Goal: Task Accomplishment & Management: Use online tool/utility

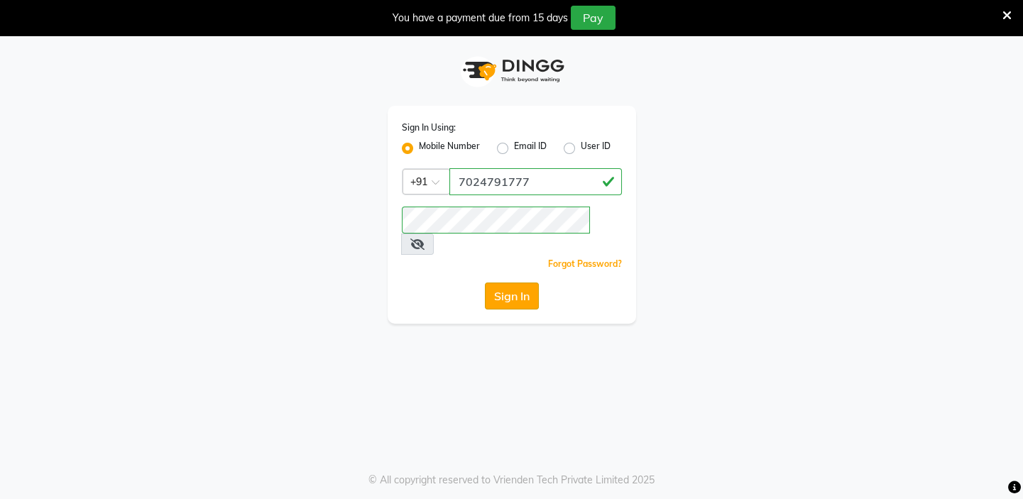
click at [509, 283] on button "Sign In" at bounding box center [512, 296] width 54 height 27
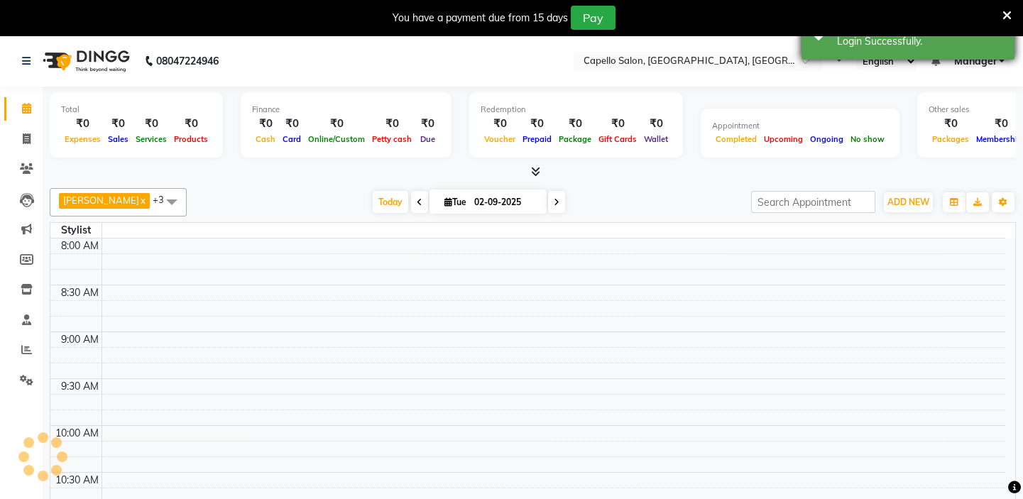
click at [1003, 12] on icon at bounding box center [1006, 15] width 9 height 13
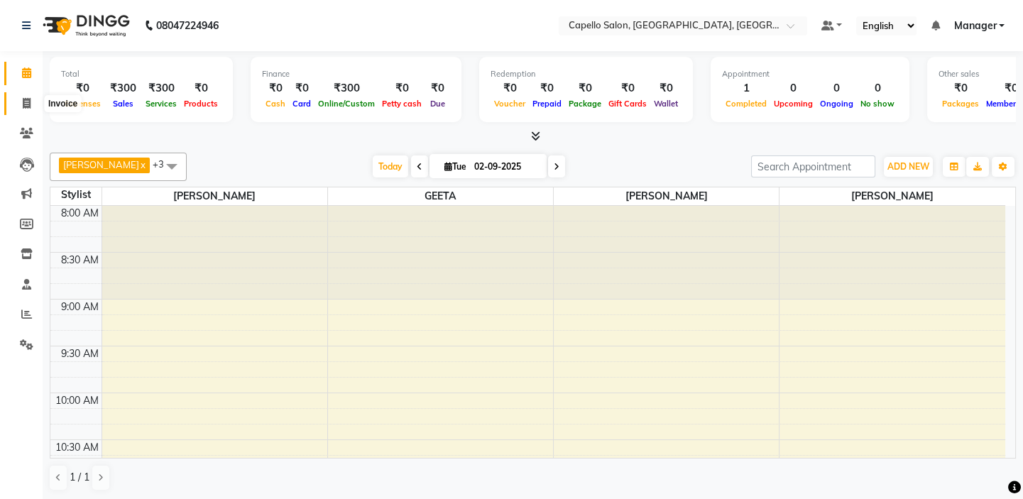
drag, startPoint x: 28, startPoint y: 107, endPoint x: 28, endPoint y: 118, distance: 10.7
click at [28, 106] on icon at bounding box center [27, 103] width 8 height 11
select select "service"
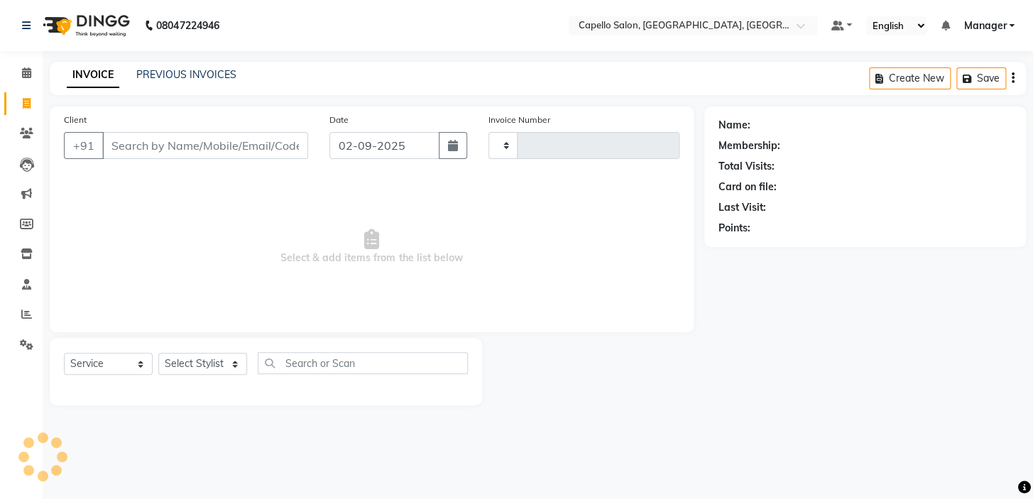
type input "1737"
select select "4763"
click at [205, 365] on select "Select Stylist" at bounding box center [202, 364] width 89 height 22
click at [158, 353] on select "Select Stylist Admin [PERSON_NAME] [PERSON_NAME] [PERSON_NAME] [PERSON_NAME] Ma…" at bounding box center [202, 364] width 89 height 22
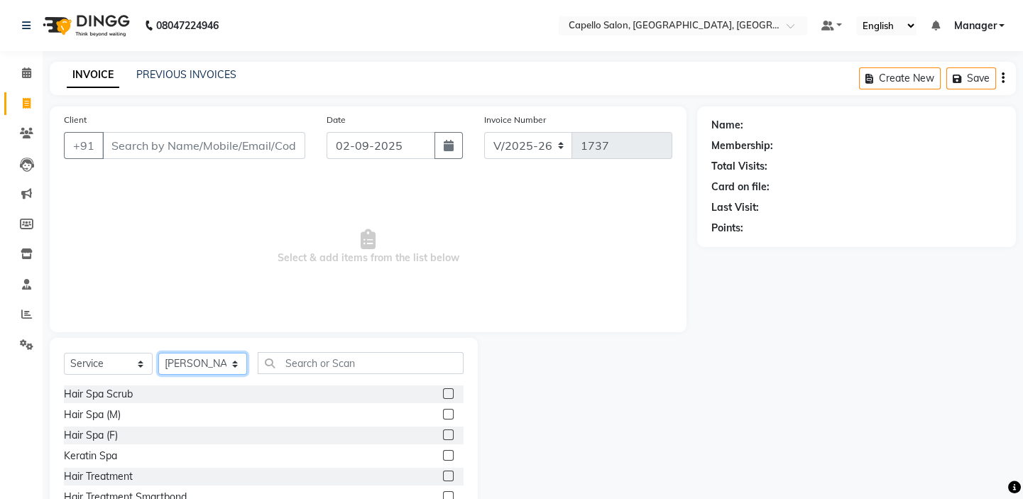
click at [187, 357] on select "Select Stylist Admin [PERSON_NAME] [PERSON_NAME] [PERSON_NAME] [PERSON_NAME] Ma…" at bounding box center [202, 364] width 89 height 22
select select "66516"
click at [158, 353] on select "Select Stylist Admin [PERSON_NAME] [PERSON_NAME] [PERSON_NAME] [PERSON_NAME] Ma…" at bounding box center [202, 364] width 89 height 22
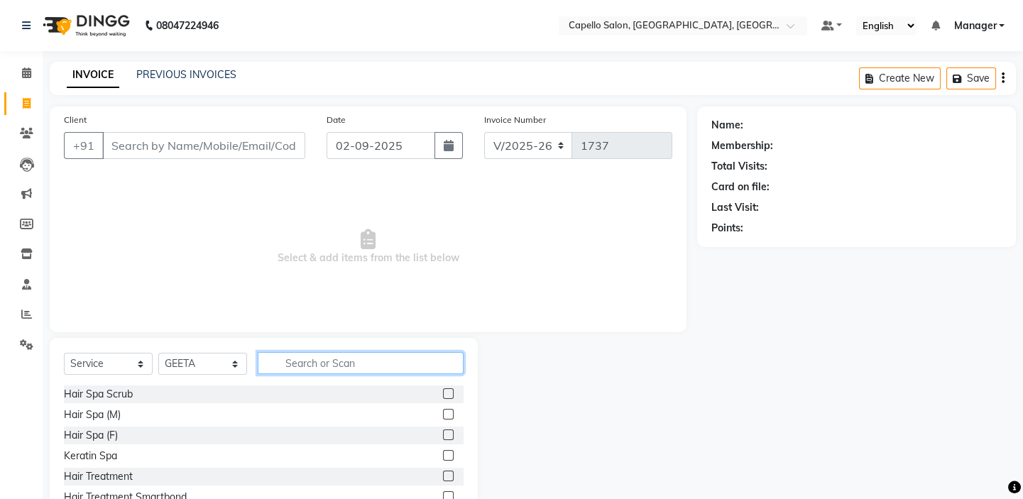
click at [336, 366] on input "text" at bounding box center [361, 363] width 206 height 22
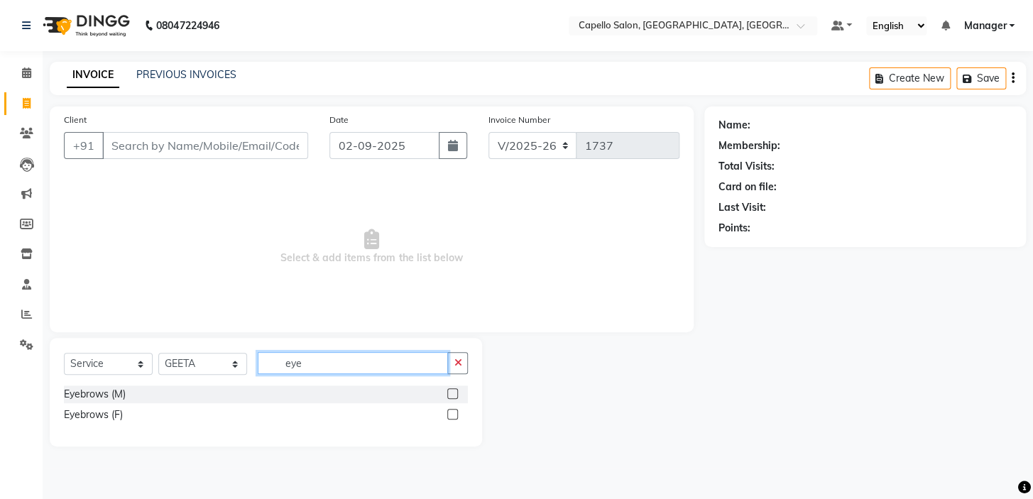
type input "eye"
click at [451, 400] on div at bounding box center [451, 395] width 9 height 15
click at [451, 418] on label at bounding box center [452, 414] width 11 height 11
click at [451, 418] on input "checkbox" at bounding box center [451, 414] width 9 height 9
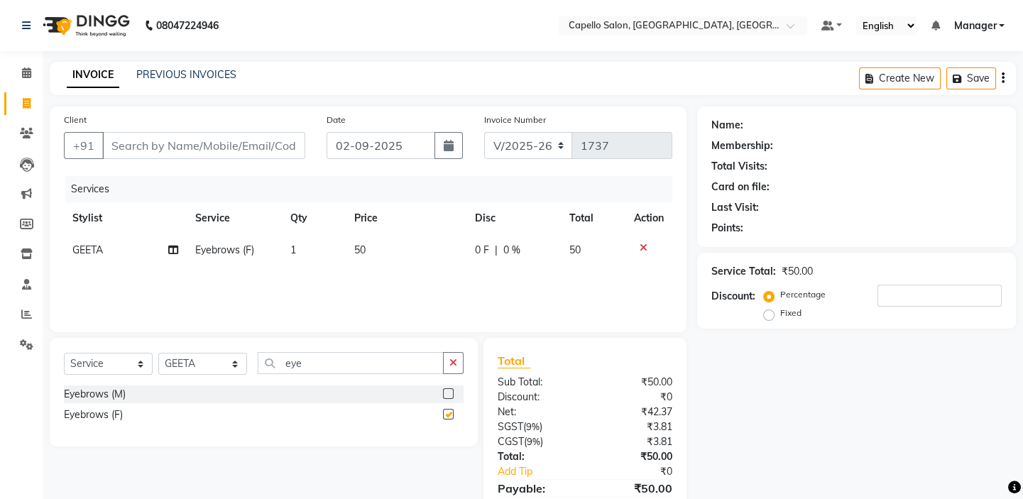
checkbox input "false"
click at [265, 149] on input "Client" at bounding box center [203, 145] width 203 height 27
type input "7"
type input "0"
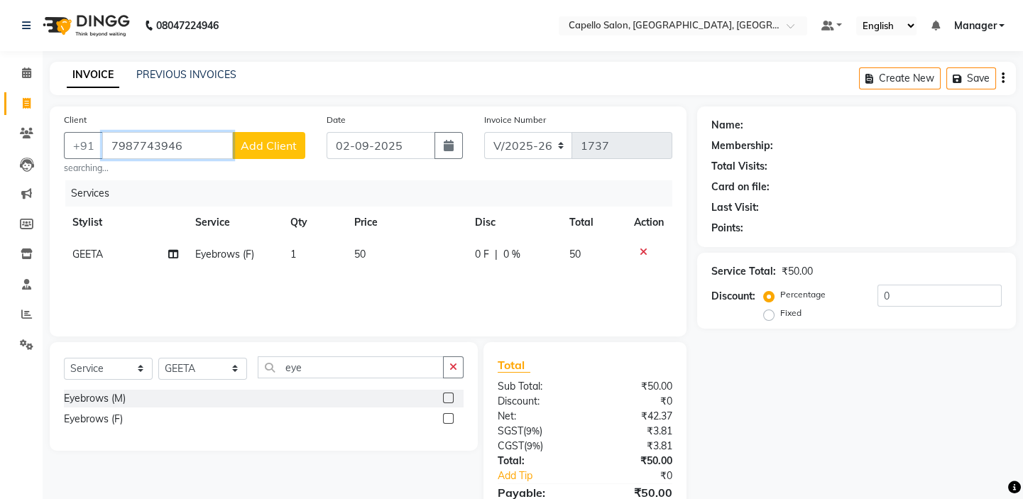
type input "7987743946"
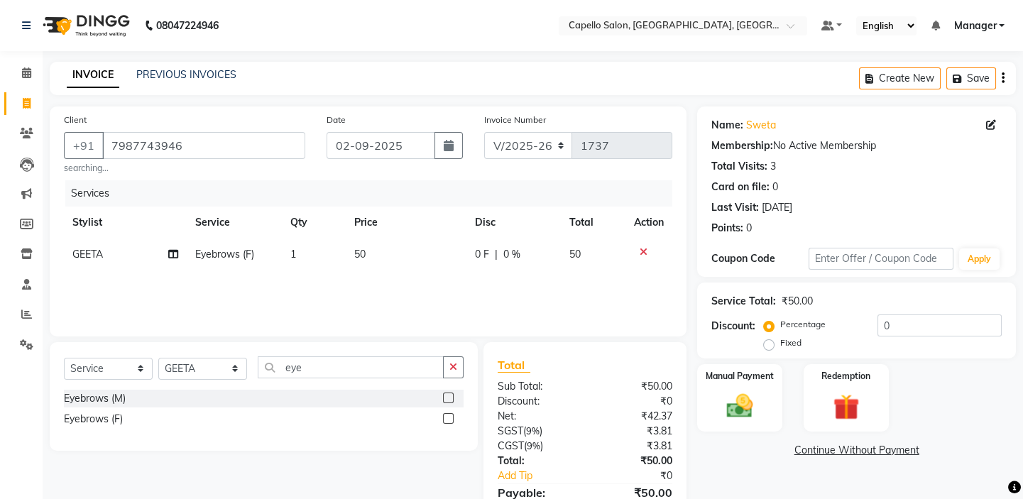
drag, startPoint x: 243, startPoint y: 104, endPoint x: 437, endPoint y: 231, distance: 231.1
click at [245, 110] on main "INVOICE PREVIOUS INVOICES Create New Save Client [PHONE_NUMBER] searching... Da…" at bounding box center [533, 317] width 980 height 510
click at [780, 406] on div "Manual Payment" at bounding box center [740, 398] width 88 height 70
click at [850, 451] on span "UPI" at bounding box center [847, 451] width 22 height 16
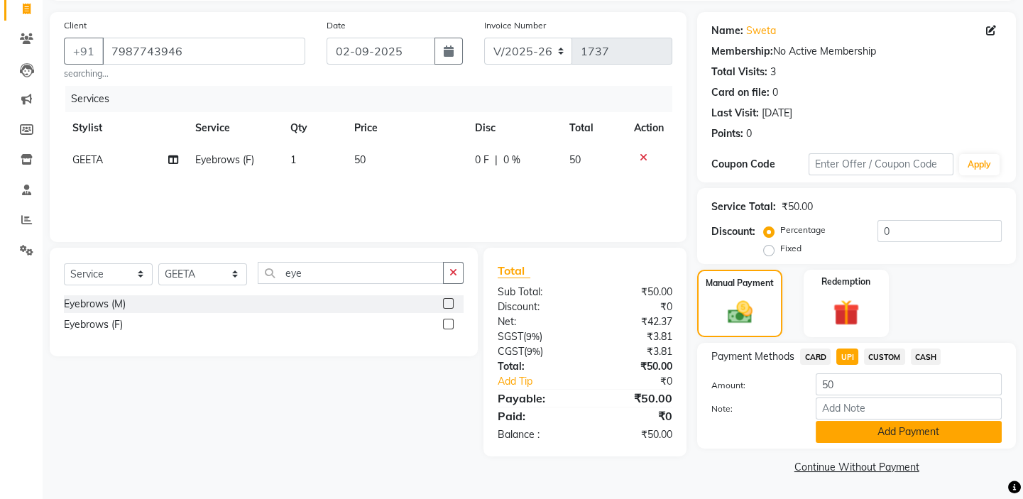
click at [872, 440] on button "Add Payment" at bounding box center [909, 432] width 186 height 22
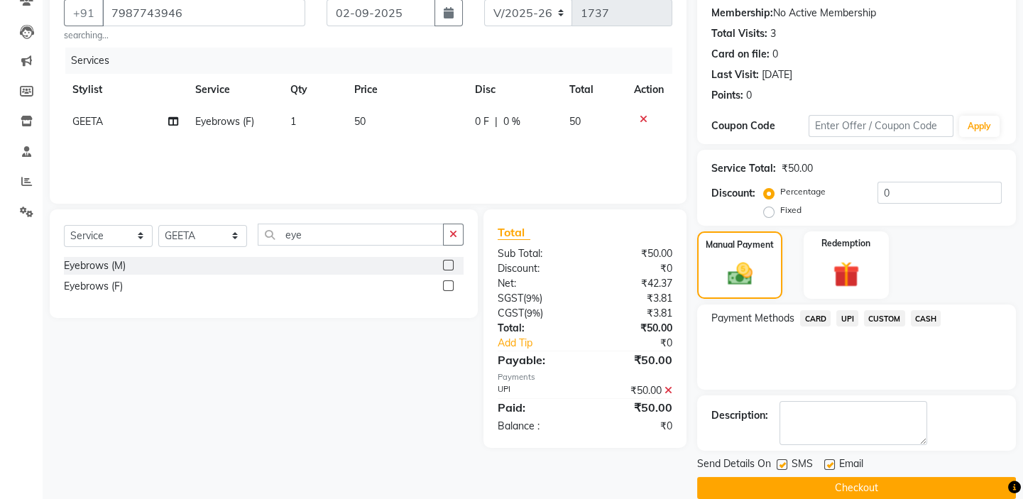
scroll to position [153, 0]
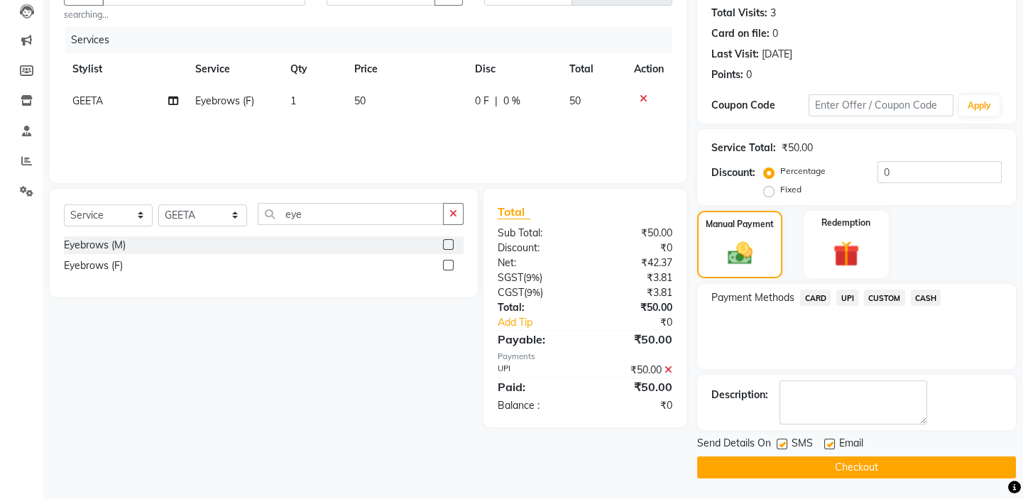
click at [869, 465] on button "Checkout" at bounding box center [856, 467] width 319 height 22
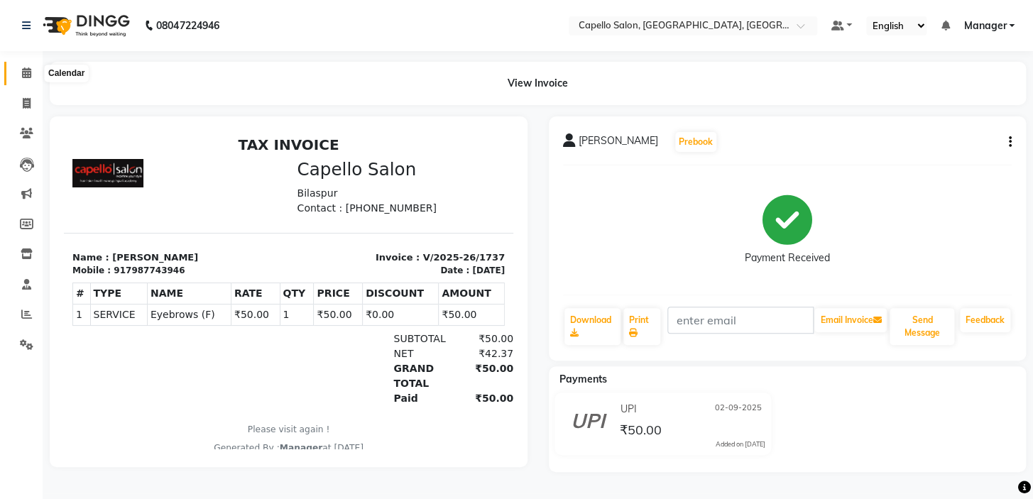
click at [22, 73] on icon at bounding box center [26, 72] width 9 height 11
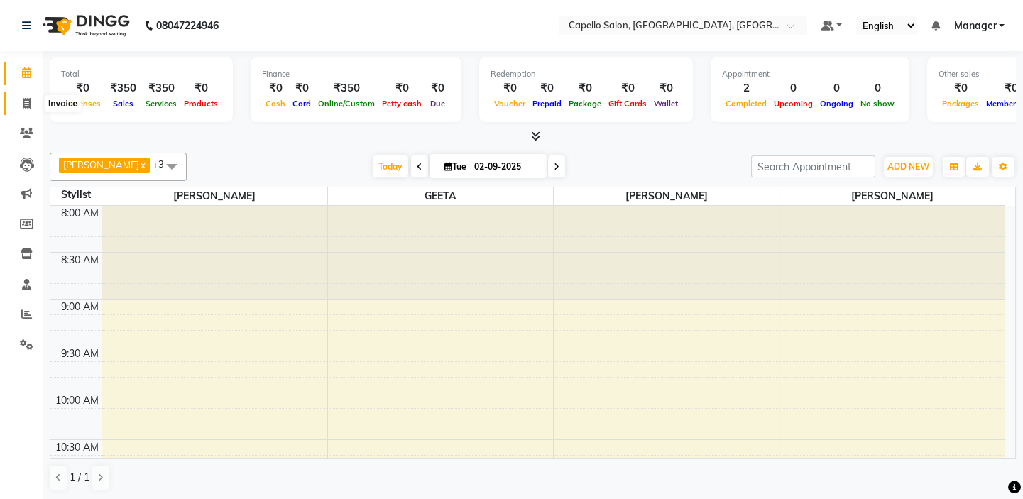
click at [29, 103] on icon at bounding box center [27, 103] width 8 height 11
select select "service"
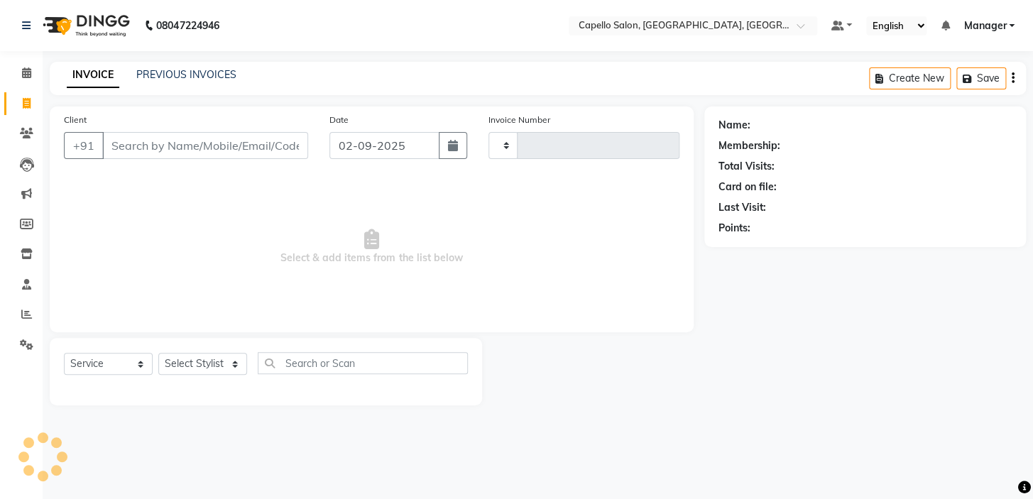
type input "1738"
select select "4763"
click at [187, 361] on select "Select Stylist Admin [PERSON_NAME] [PERSON_NAME] [PERSON_NAME] [PERSON_NAME] Ma…" at bounding box center [202, 364] width 89 height 22
select select "43562"
click at [158, 353] on select "Select Stylist Admin [PERSON_NAME] [PERSON_NAME] [PERSON_NAME] [PERSON_NAME] Ma…" at bounding box center [202, 364] width 89 height 22
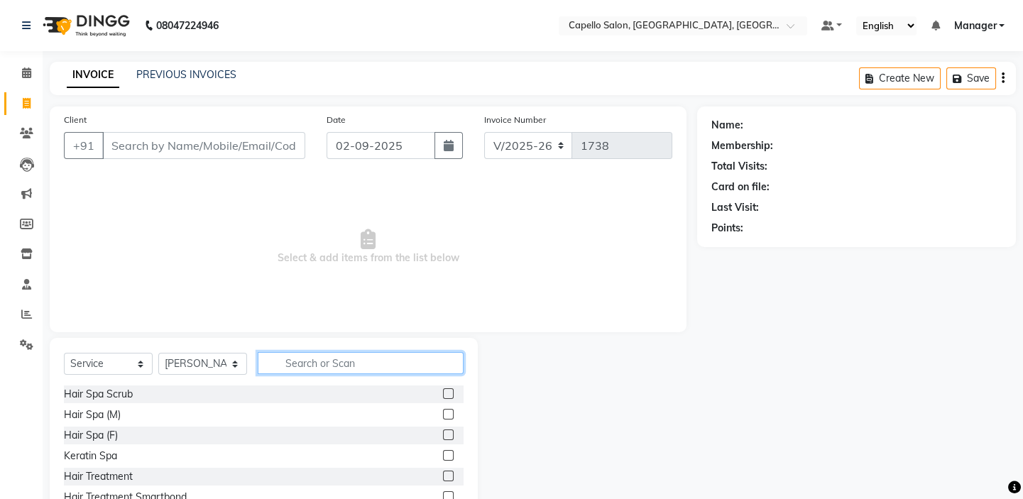
click at [310, 370] on input "text" at bounding box center [361, 363] width 206 height 22
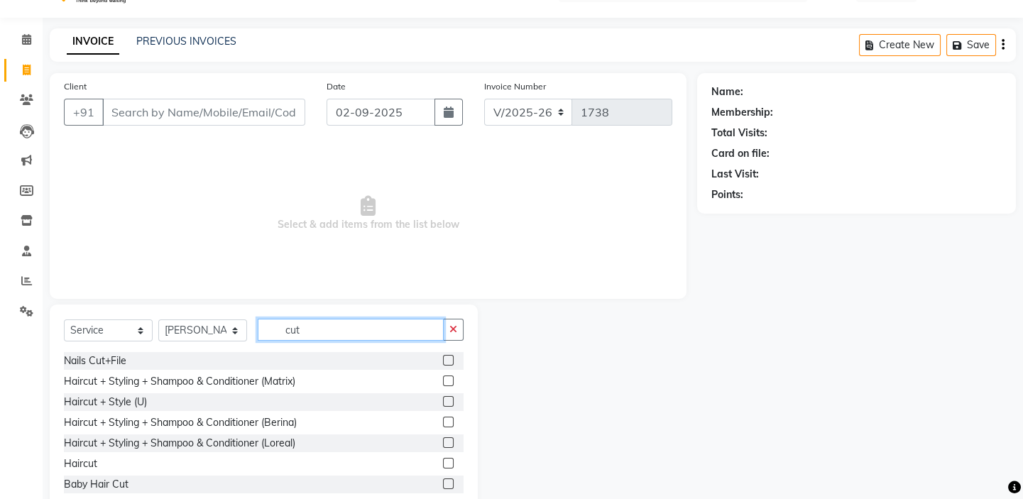
scroll to position [64, 0]
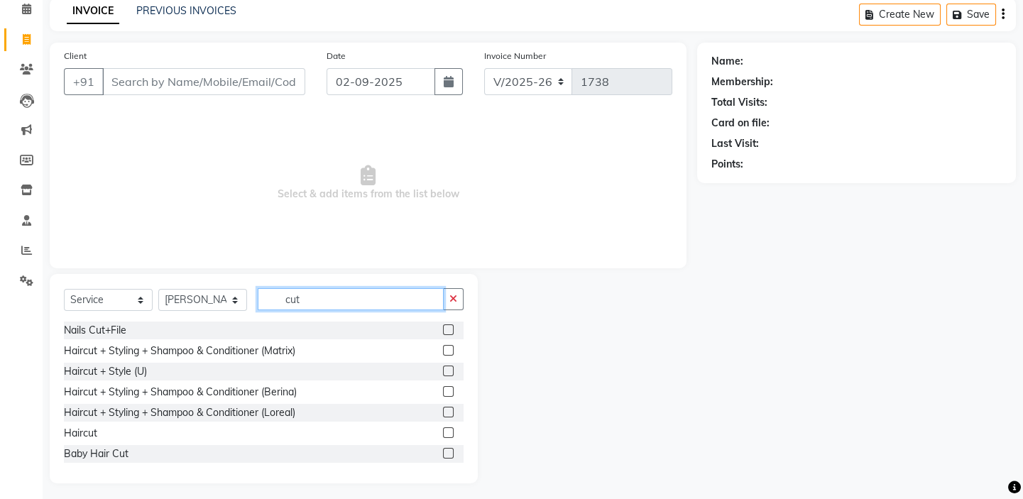
type input "cut"
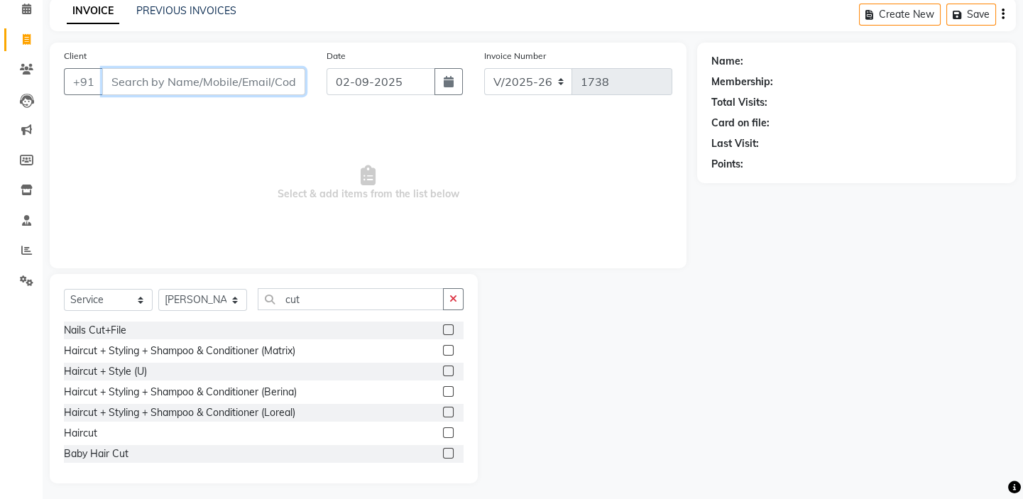
click at [205, 77] on input "Client" at bounding box center [203, 81] width 203 height 27
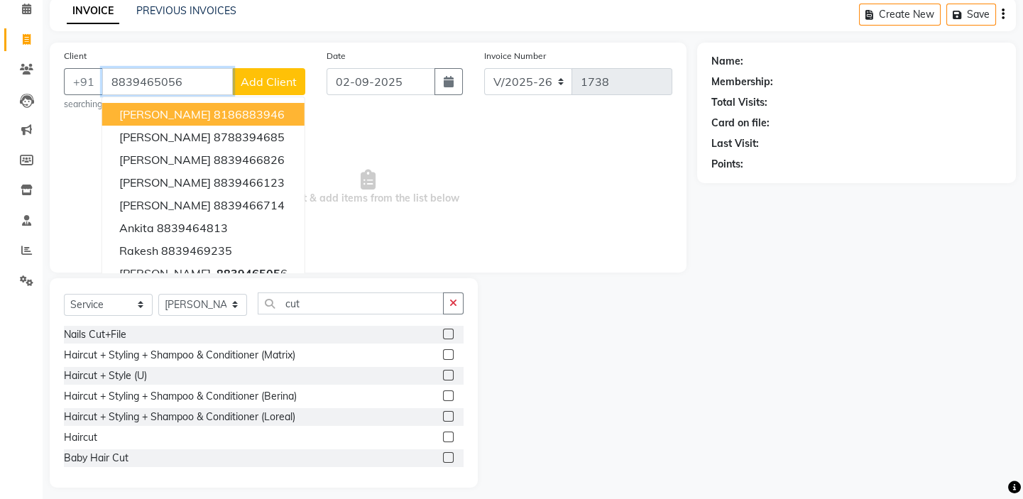
type input "8839465056"
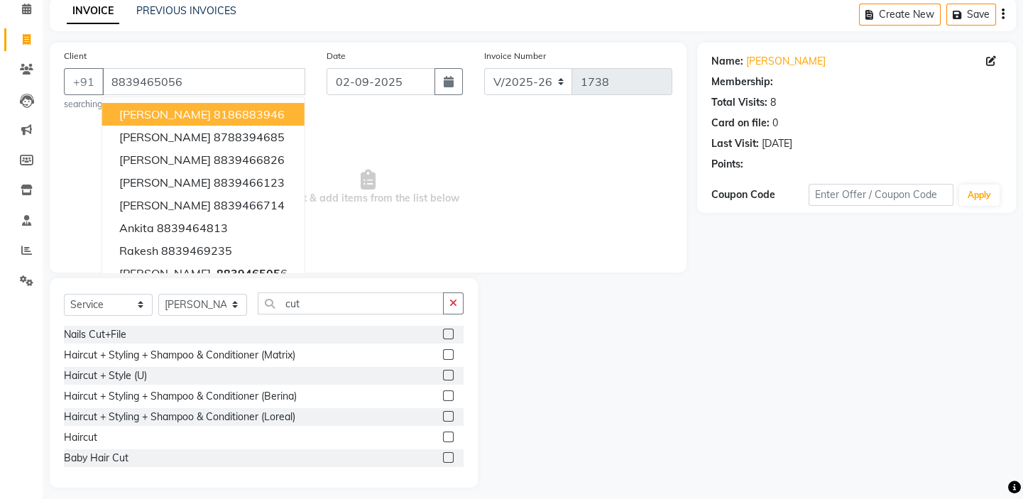
select select "1: Object"
click at [399, 119] on span "Select & add items from the list below" at bounding box center [368, 187] width 608 height 142
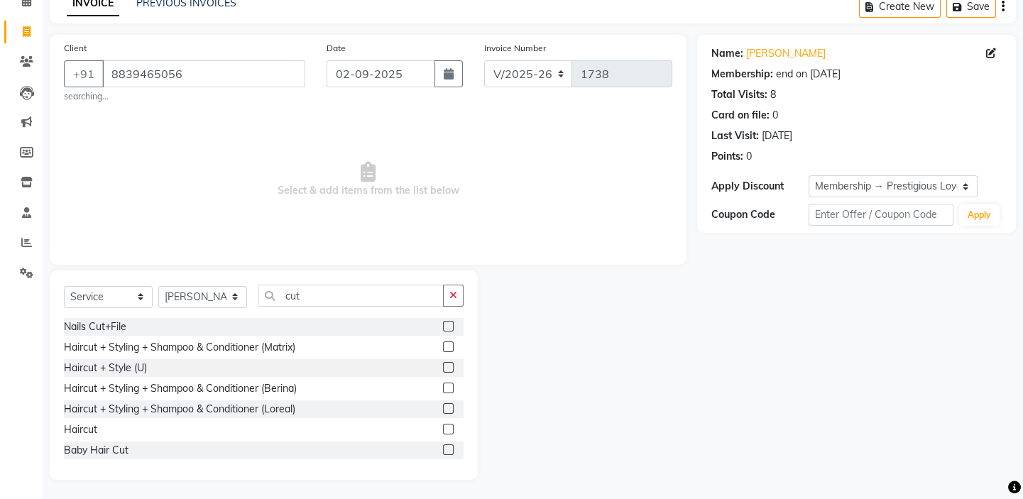
scroll to position [75, 0]
click at [443, 424] on label at bounding box center [448, 427] width 11 height 11
click at [443, 424] on input "checkbox" at bounding box center [447, 427] width 9 height 9
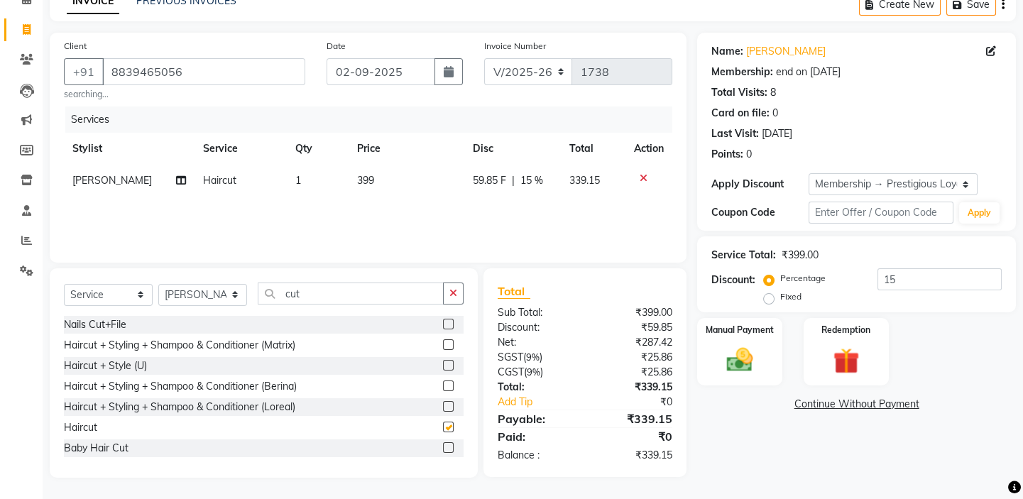
checkbox input "false"
click at [361, 180] on span "399" at bounding box center [365, 180] width 17 height 13
select select "43562"
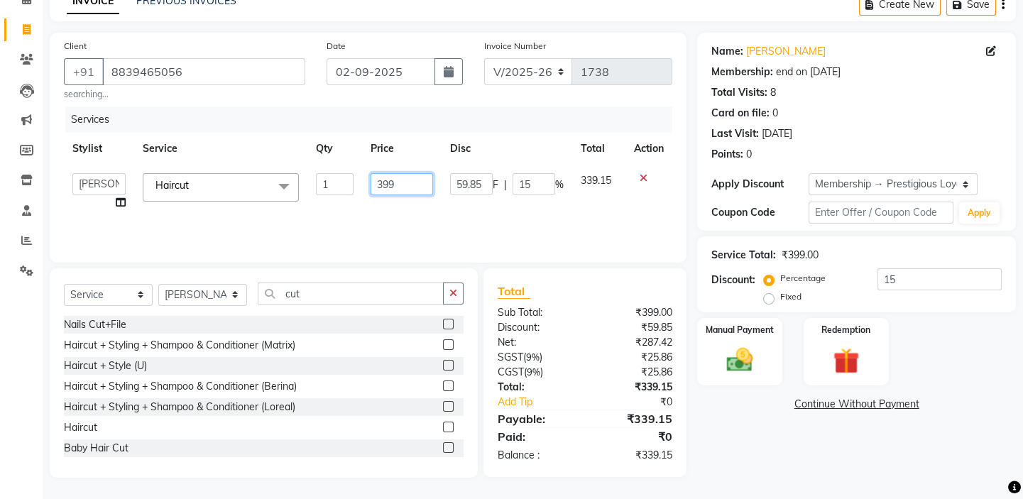
click at [382, 182] on input "399" at bounding box center [402, 184] width 63 height 22
type input "500"
click at [410, 221] on div "Services Stylist Service Qty Price Disc Total Action Admin [PERSON_NAME] shirwa…" at bounding box center [368, 177] width 608 height 142
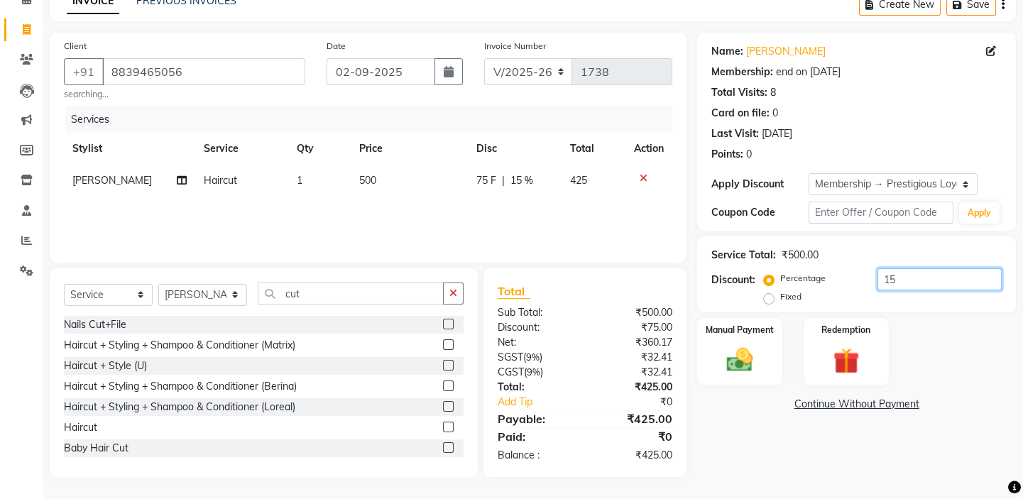
click at [884, 275] on input "15" at bounding box center [939, 279] width 124 height 22
type input "0"
click at [434, 209] on div "Services Stylist Service Qty Price Disc Total Action [PERSON_NAME] Haircut 1 50…" at bounding box center [368, 177] width 608 height 142
click at [760, 356] on img at bounding box center [740, 359] width 44 height 31
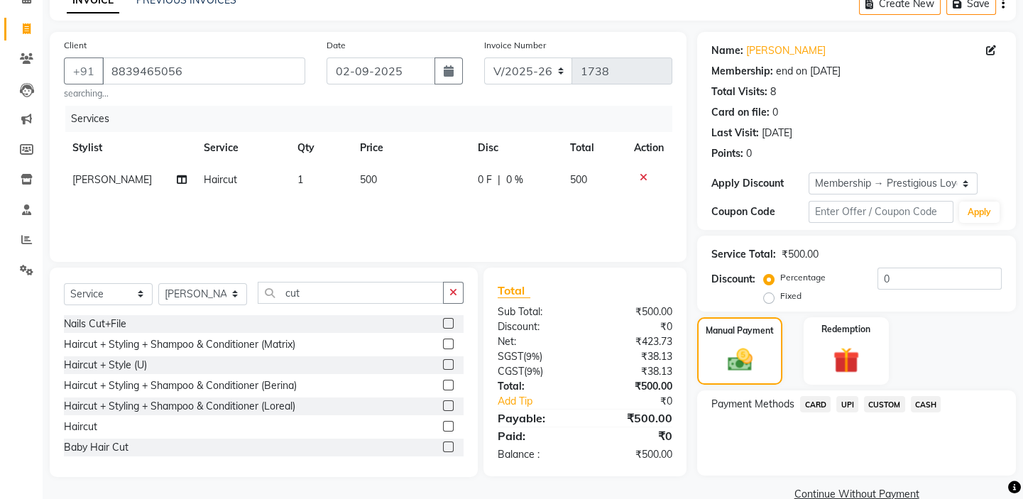
scroll to position [101, 0]
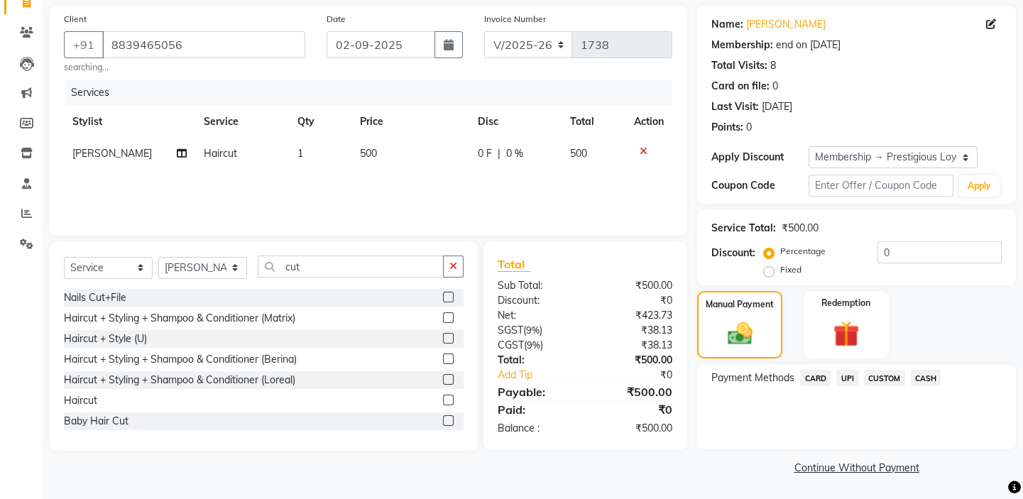
click at [923, 377] on span "CASH" at bounding box center [926, 378] width 31 height 16
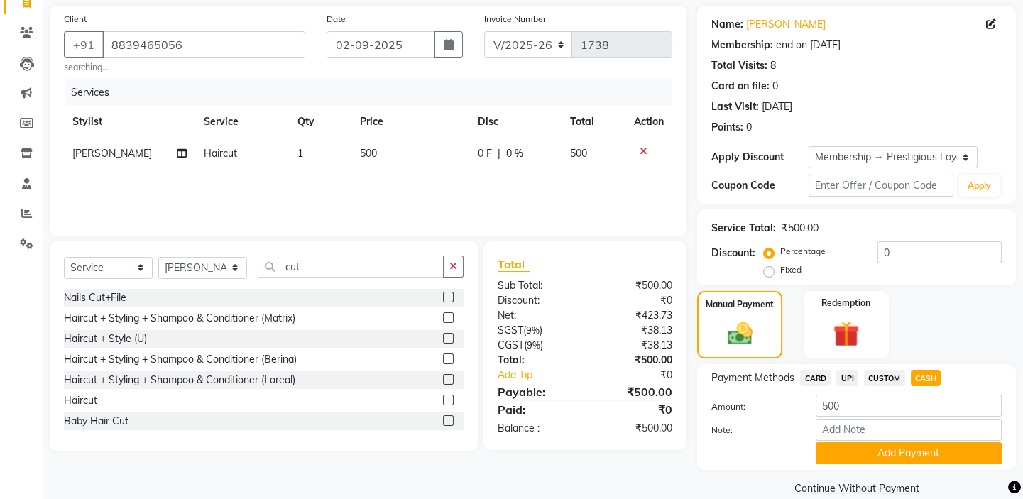
scroll to position [122, 0]
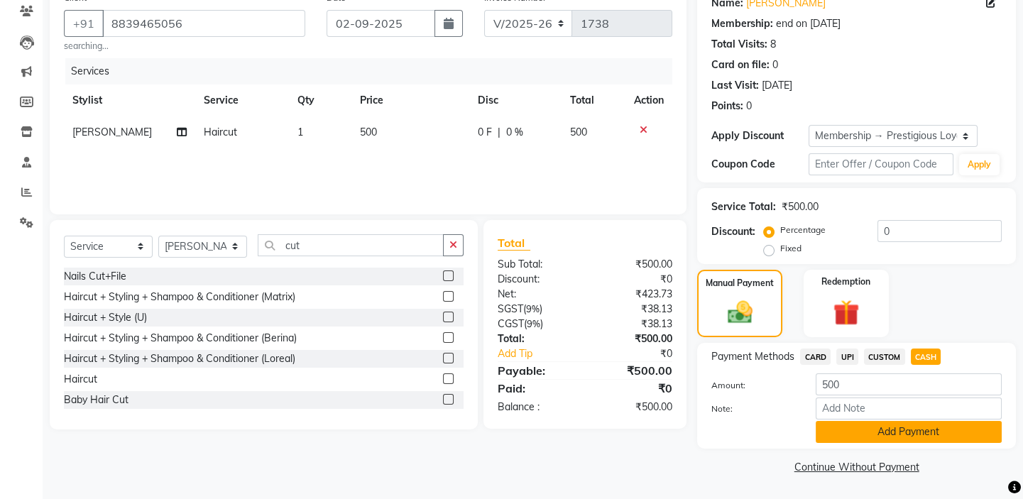
click at [892, 430] on button "Add Payment" at bounding box center [909, 432] width 186 height 22
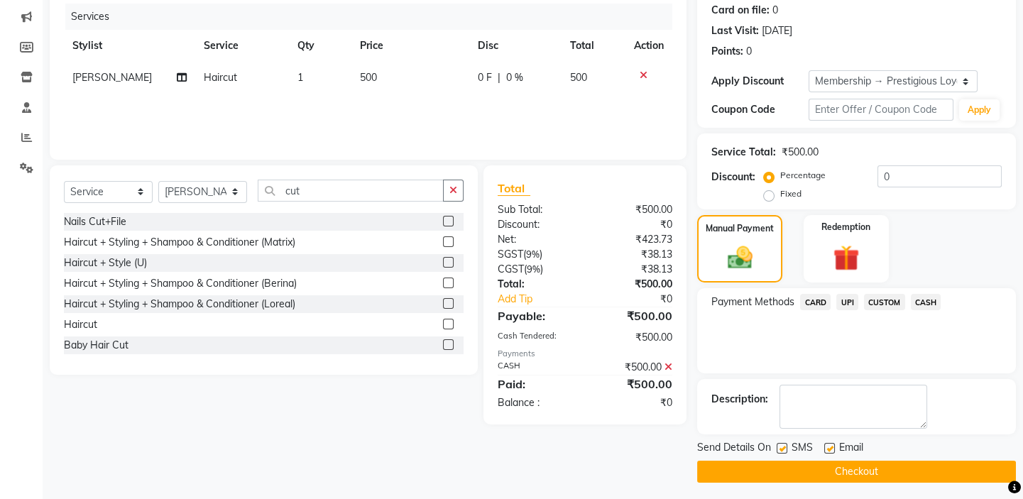
scroll to position [181, 0]
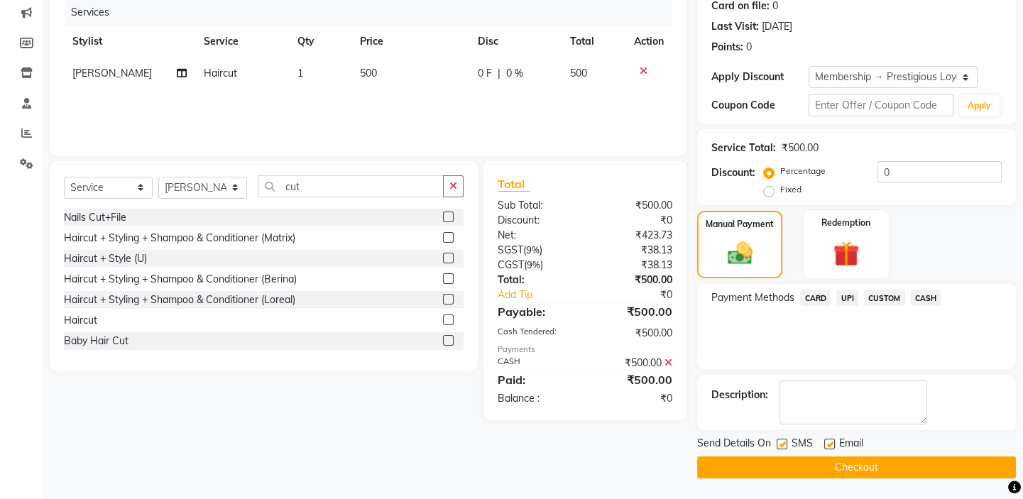
click at [877, 468] on button "Checkout" at bounding box center [856, 467] width 319 height 22
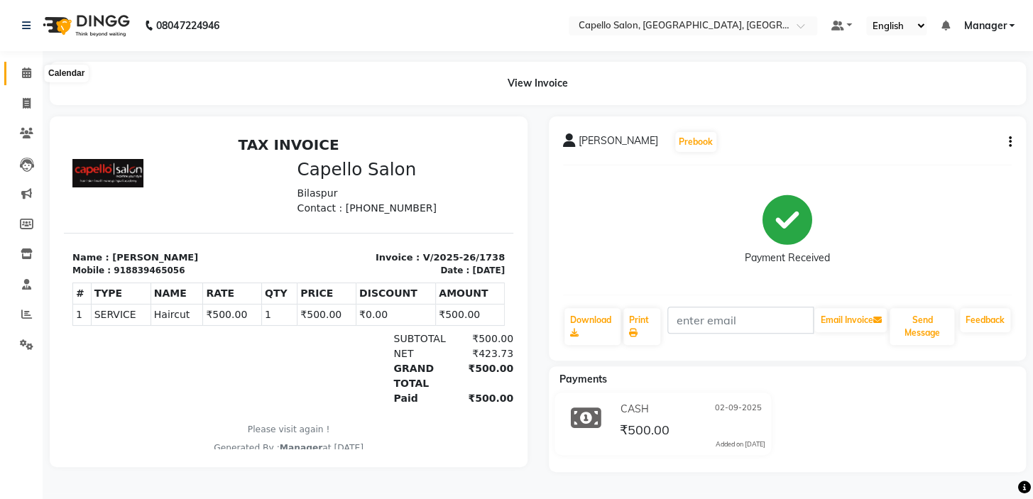
click at [27, 70] on icon at bounding box center [26, 72] width 9 height 11
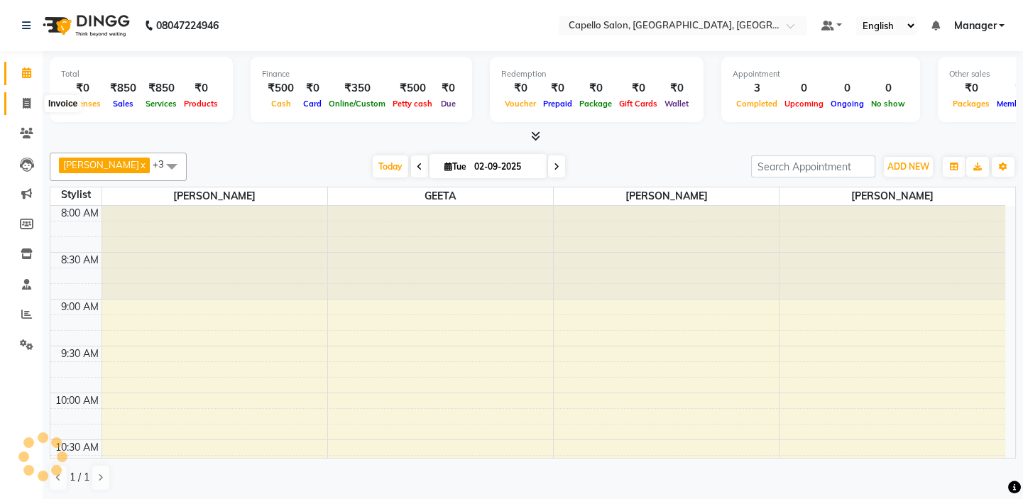
click at [25, 106] on icon at bounding box center [27, 103] width 8 height 11
select select "service"
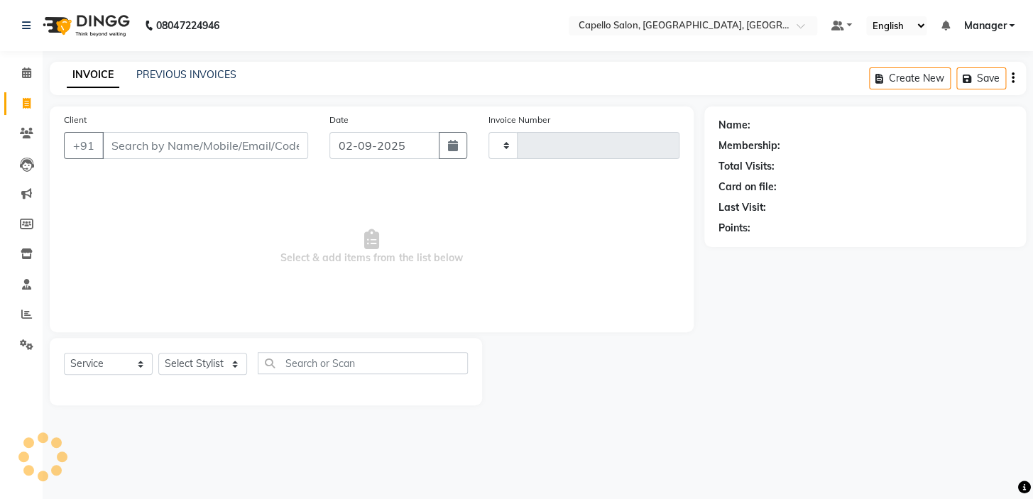
type input "1739"
select select "4763"
click at [188, 362] on select "Select Stylist Admin [PERSON_NAME] [PERSON_NAME] [PERSON_NAME] [PERSON_NAME] Ma…" at bounding box center [202, 364] width 89 height 22
select select "28945"
click at [158, 353] on select "Select Stylist Admin [PERSON_NAME] [PERSON_NAME] [PERSON_NAME] [PERSON_NAME] Ma…" at bounding box center [202, 364] width 89 height 22
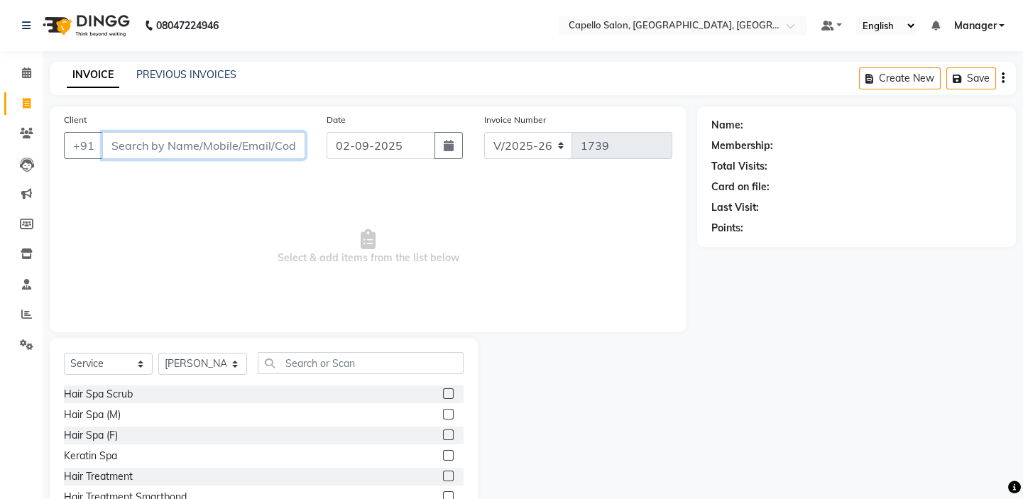
click at [171, 143] on input "Client" at bounding box center [203, 145] width 203 height 27
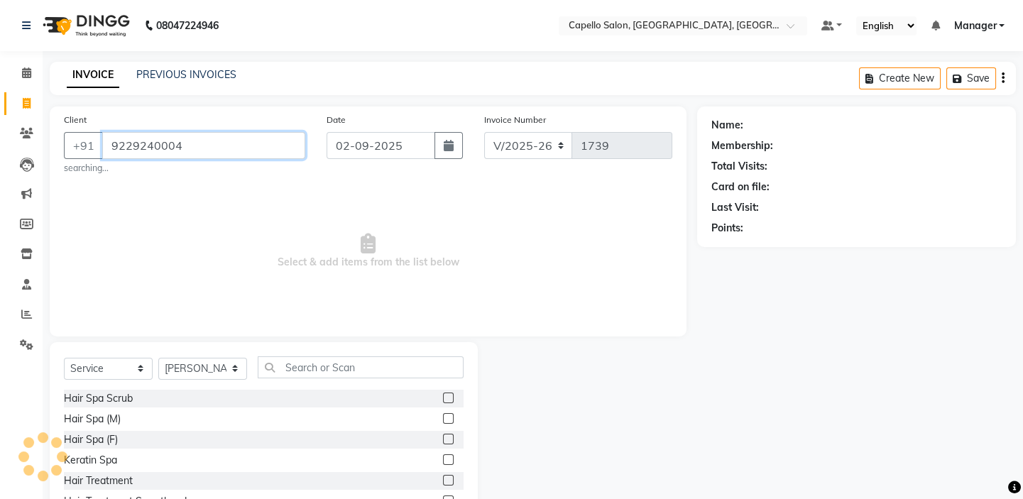
type input "9229240004"
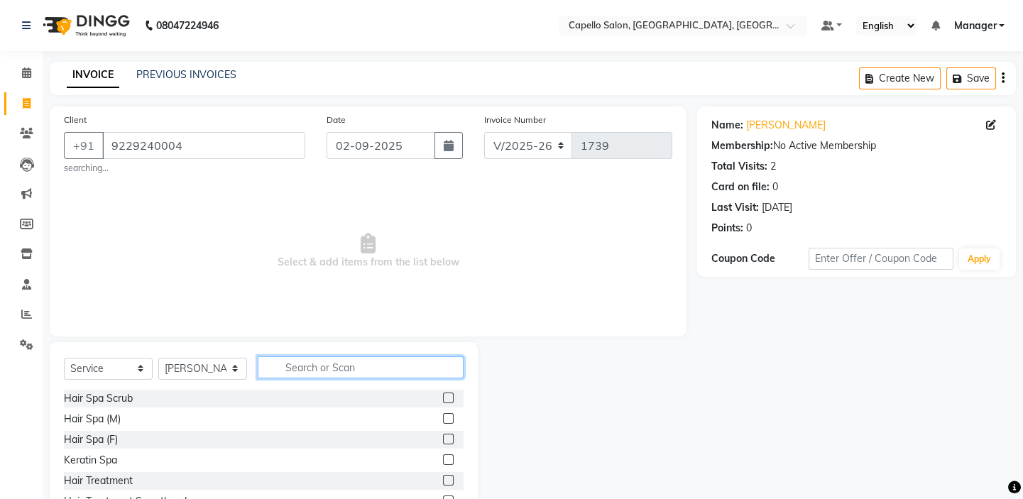
click at [314, 368] on input "text" at bounding box center [361, 367] width 206 height 22
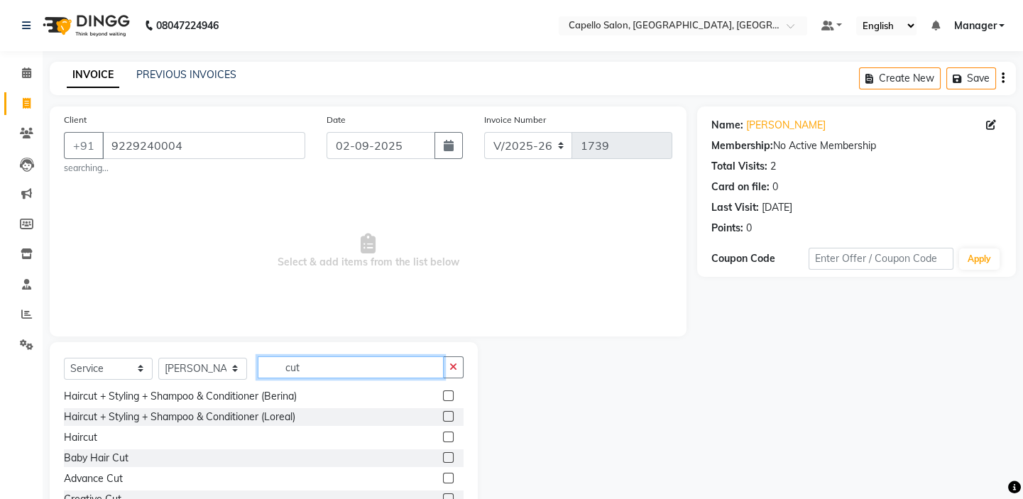
type input "cut"
click at [443, 438] on label at bounding box center [448, 437] width 11 height 11
click at [443, 438] on input "checkbox" at bounding box center [447, 437] width 9 height 9
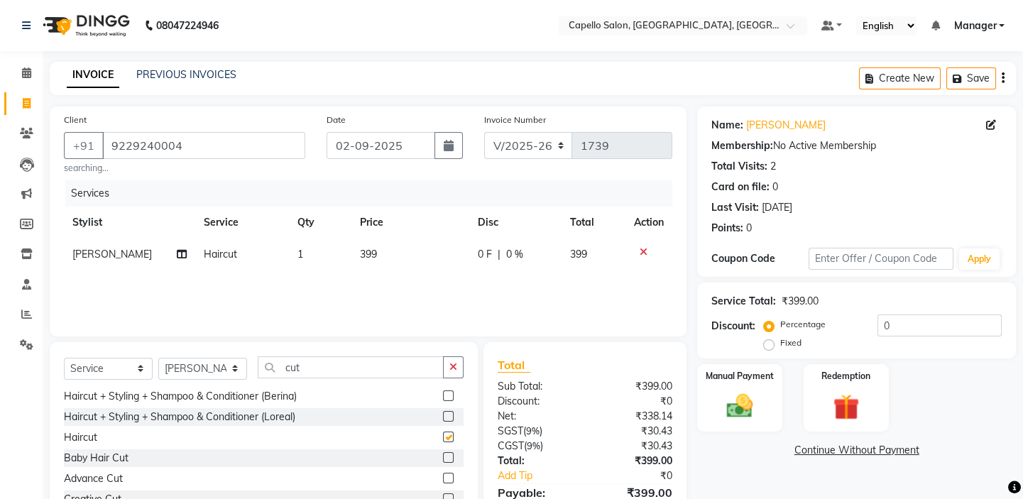
checkbox input "false"
click at [366, 256] on span "399" at bounding box center [368, 254] width 17 height 13
select select "28945"
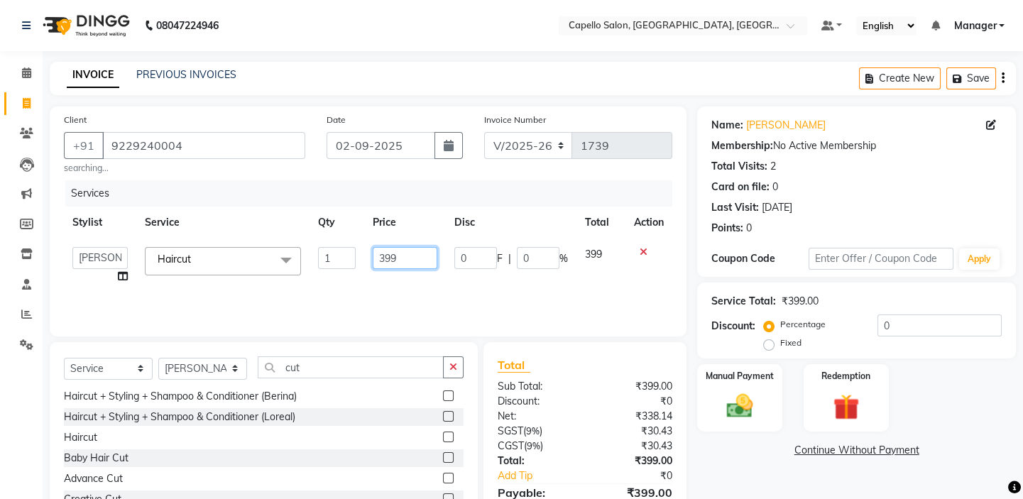
click at [383, 254] on input "399" at bounding box center [405, 258] width 65 height 22
type input "200"
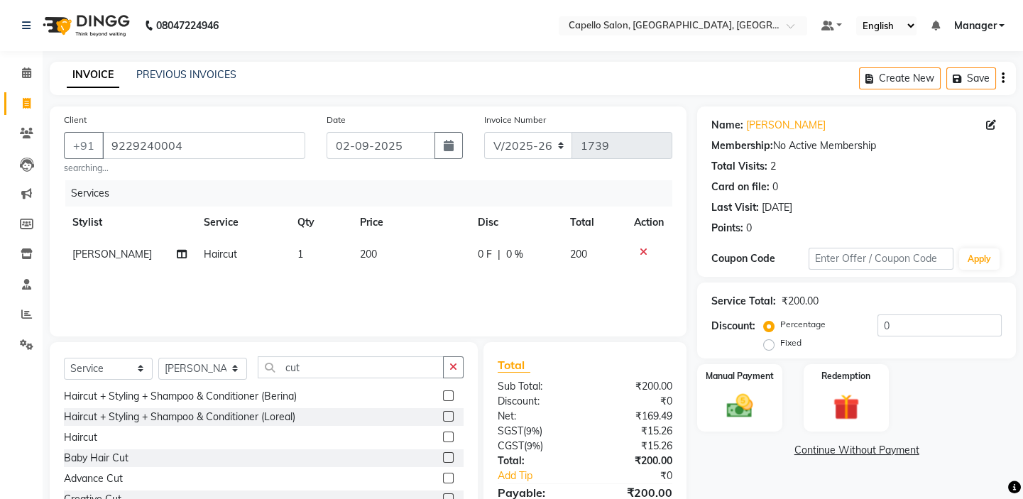
click at [436, 290] on div "Services Stylist Service Qty Price Disc Total Action [PERSON_NAME] Haircut 1 20…" at bounding box center [368, 251] width 608 height 142
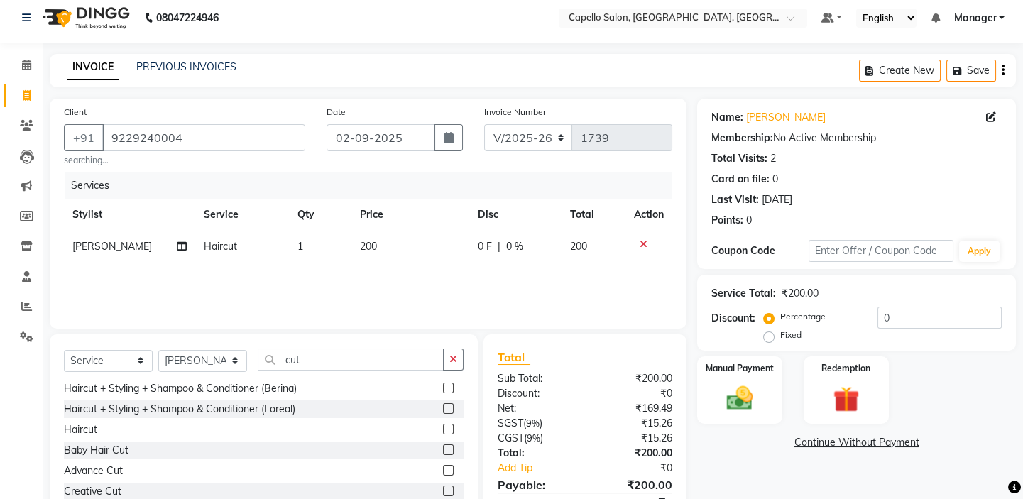
scroll to position [75, 0]
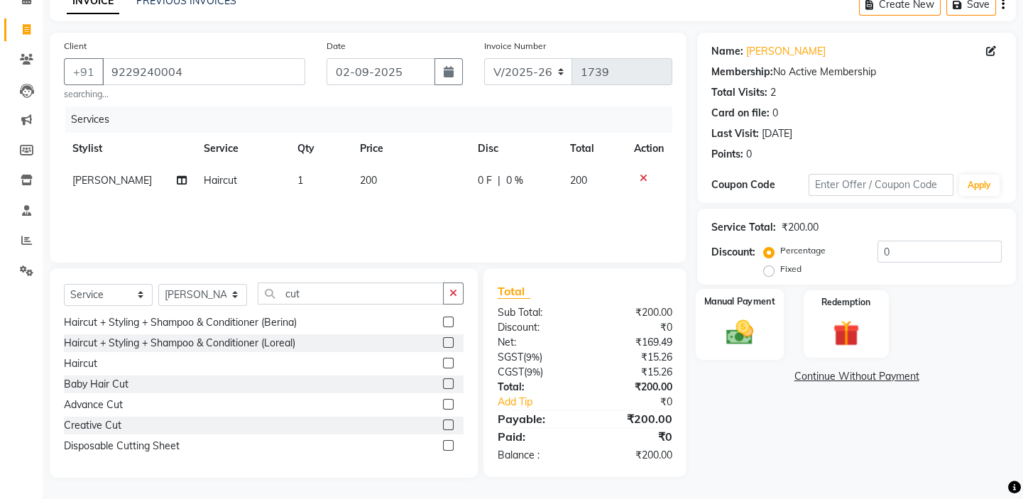
click at [747, 327] on img at bounding box center [740, 332] width 44 height 31
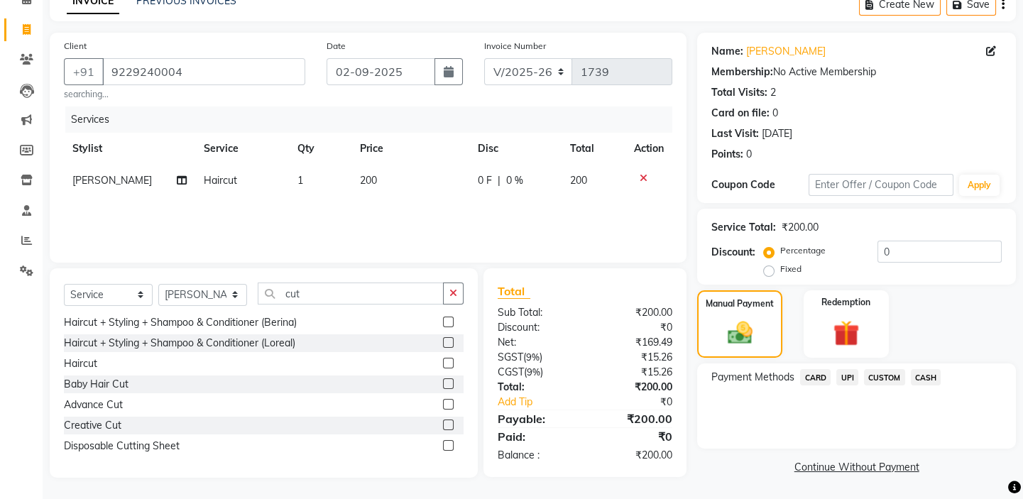
click at [848, 377] on span "UPI" at bounding box center [847, 377] width 22 height 16
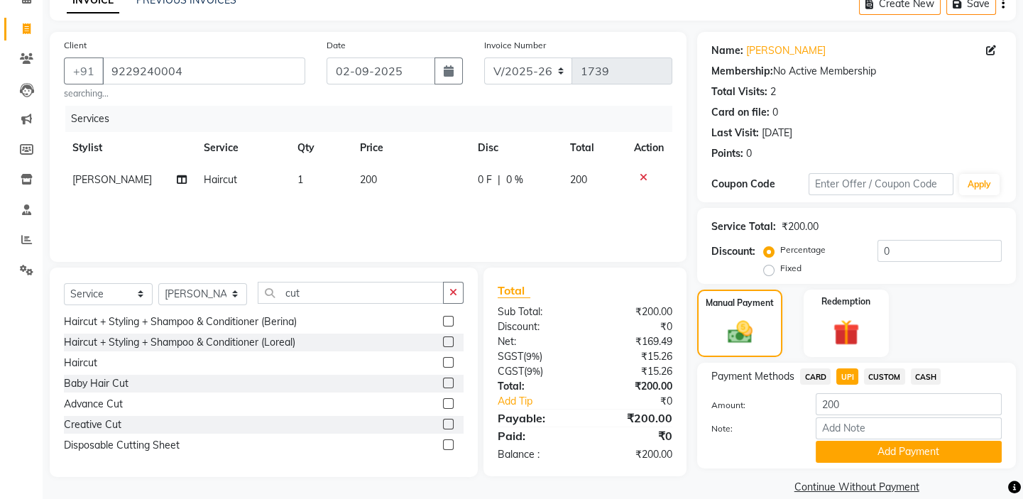
click at [923, 376] on span "CASH" at bounding box center [926, 376] width 31 height 16
click at [860, 451] on button "Add Payment" at bounding box center [909, 452] width 186 height 22
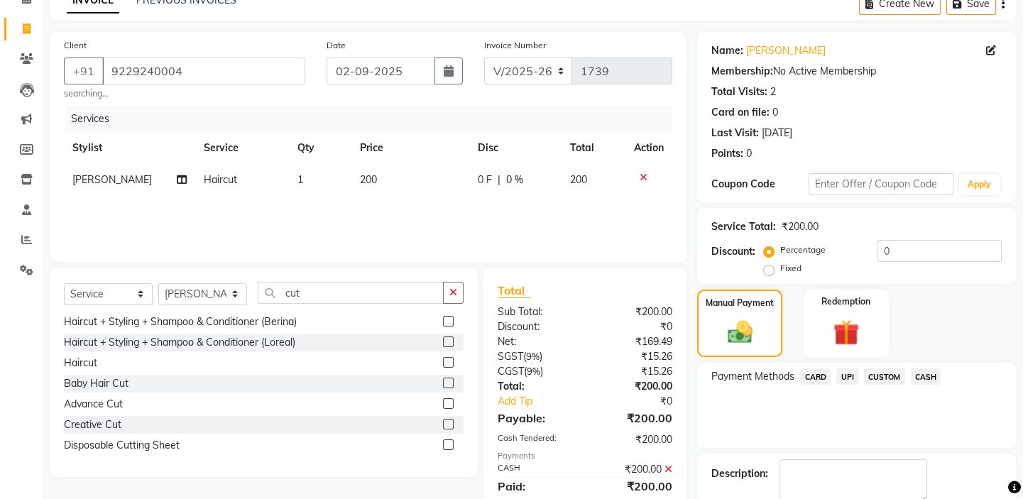
scroll to position [153, 0]
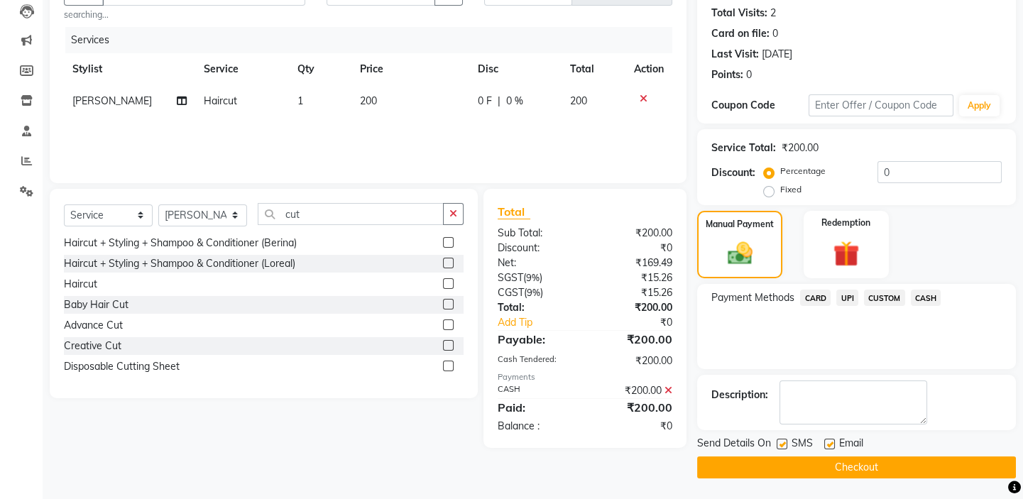
click at [829, 457] on button "Checkout" at bounding box center [856, 467] width 319 height 22
